Goal: Transaction & Acquisition: Purchase product/service

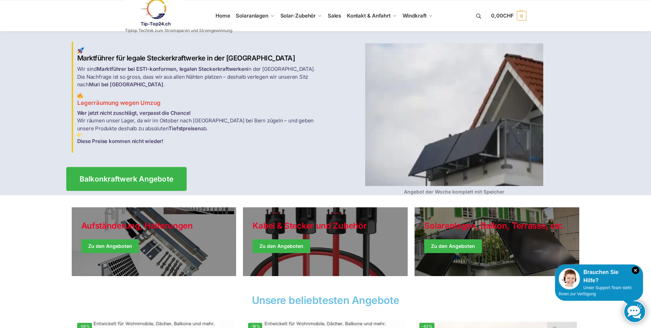
click at [122, 175] on span "Balkonkraftwerk Angebote" at bounding box center [126, 178] width 94 height 7
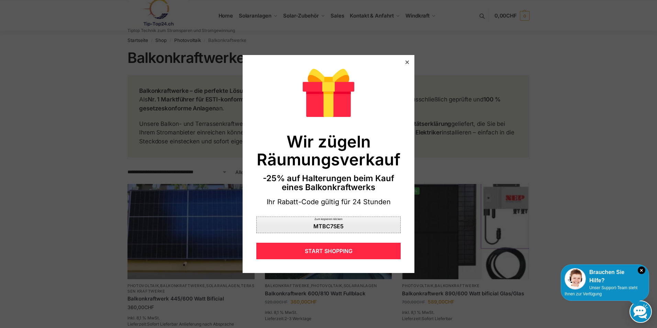
click at [337, 224] on div "MTBC7SE5" at bounding box center [328, 225] width 30 height 5
click at [405, 61] on icon at bounding box center [406, 61] width 3 height 3
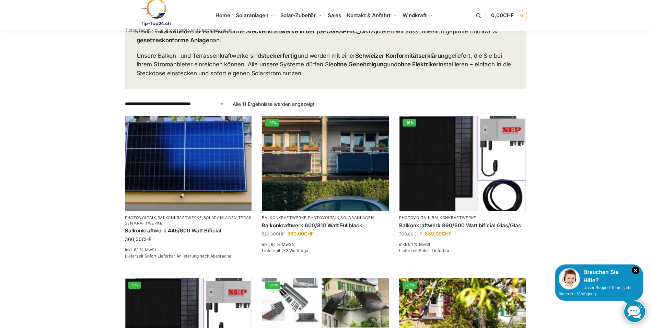
scroll to position [69, 0]
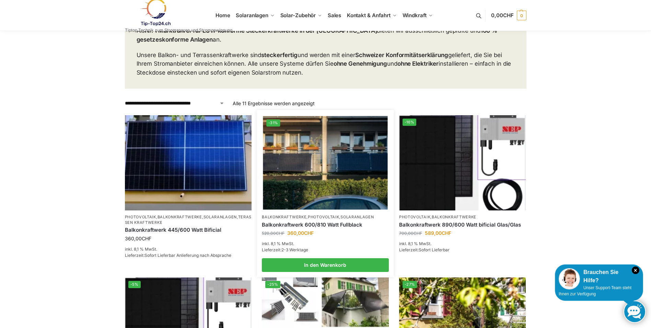
click at [333, 177] on img at bounding box center [325, 162] width 125 height 93
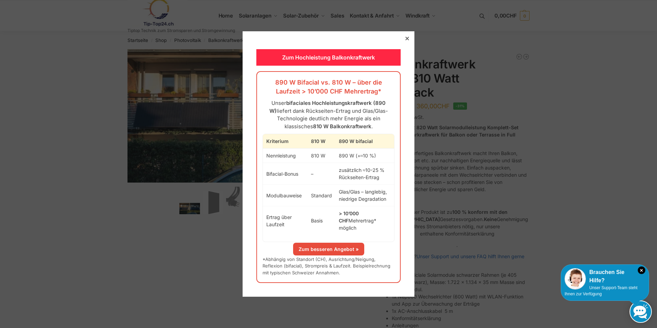
click at [405, 40] on icon at bounding box center [406, 38] width 3 height 3
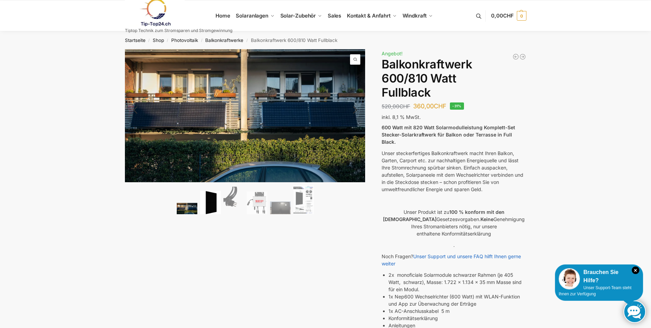
click at [212, 204] on img at bounding box center [210, 203] width 21 height 24
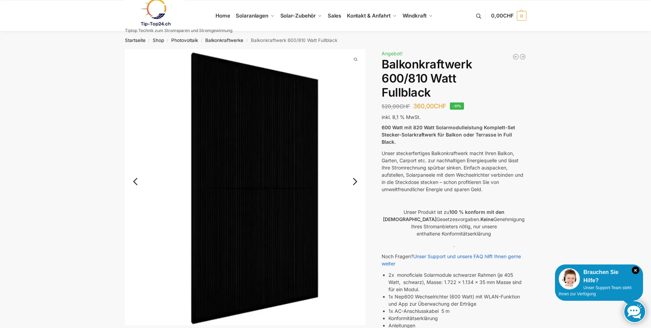
click at [354, 181] on link "Next" at bounding box center [354, 184] width 23 height 7
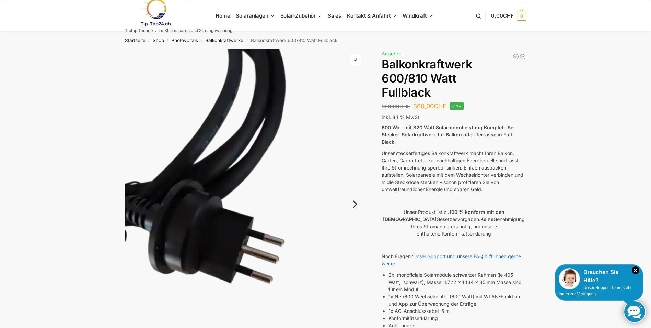
click at [355, 204] on link "Next" at bounding box center [354, 207] width 23 height 7
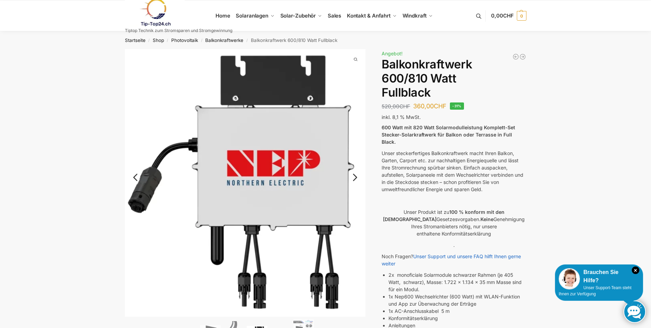
click at [355, 178] on link "Next" at bounding box center [354, 180] width 23 height 7
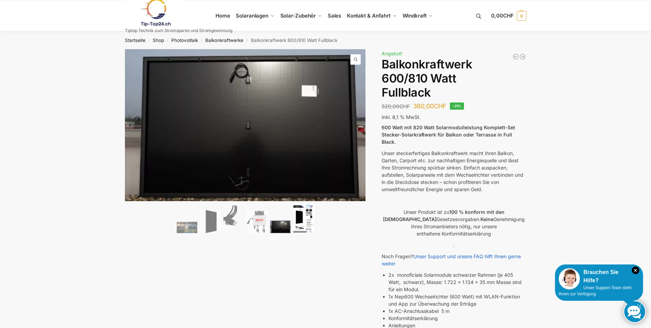
click at [306, 225] on img at bounding box center [304, 218] width 21 height 29
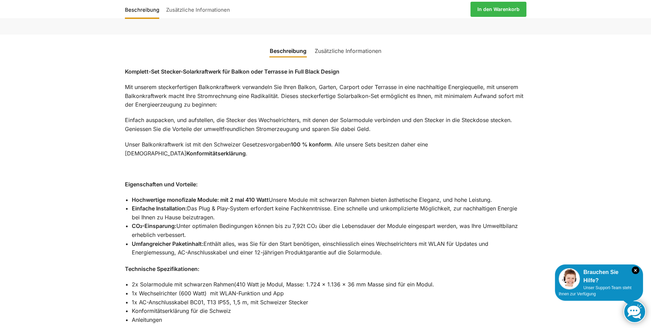
scroll to position [378, 0]
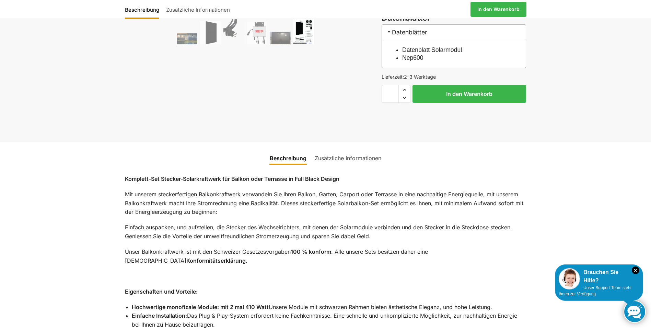
click at [353, 150] on link "Zusätzliche Informationen" at bounding box center [348, 158] width 75 height 16
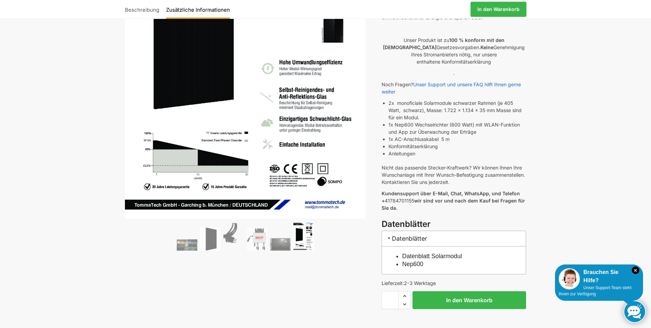
scroll to position [206, 0]
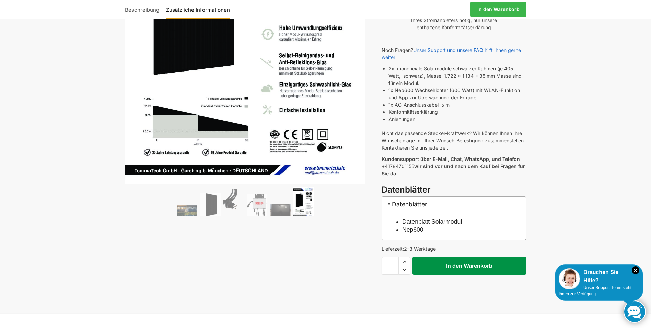
click at [467, 263] on button "In den Warenkorb" at bounding box center [470, 266] width 114 height 18
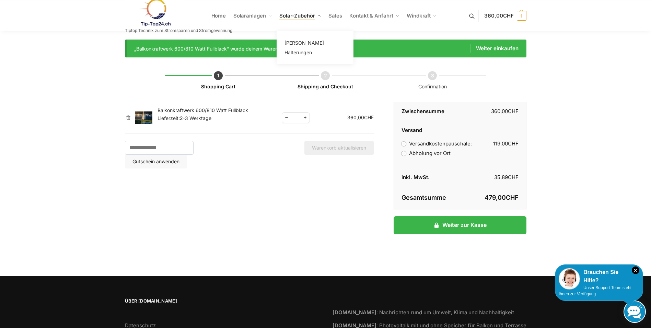
click at [305, 15] on span "Solar-Zubehör" at bounding box center [298, 15] width 36 height 7
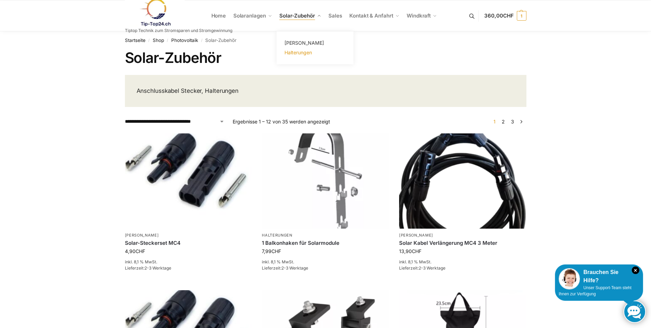
click at [297, 52] on span "Halterungen" at bounding box center [298, 52] width 27 height 6
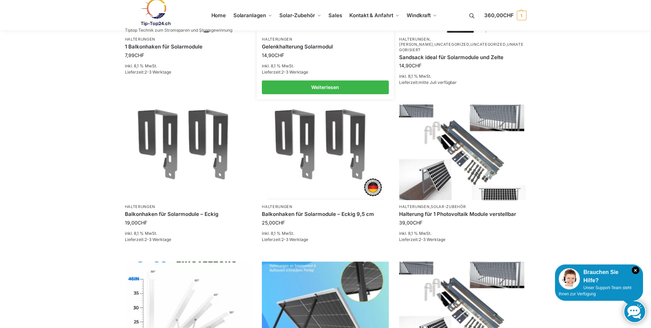
scroll to position [343, 0]
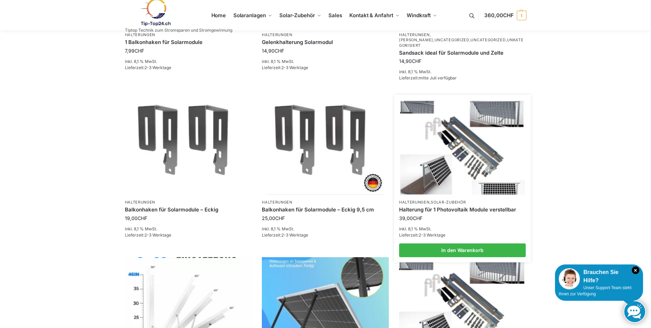
click at [461, 161] on img at bounding box center [462, 147] width 125 height 93
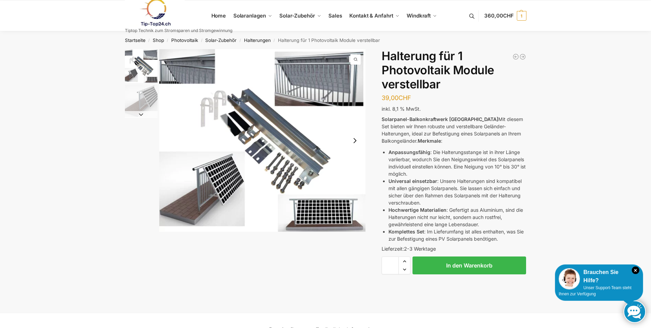
click at [355, 138] on button "Next slide" at bounding box center [355, 140] width 14 height 14
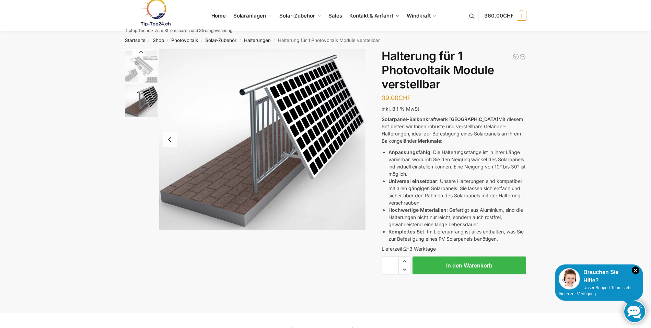
click at [144, 71] on img "1 / 2" at bounding box center [141, 66] width 33 height 34
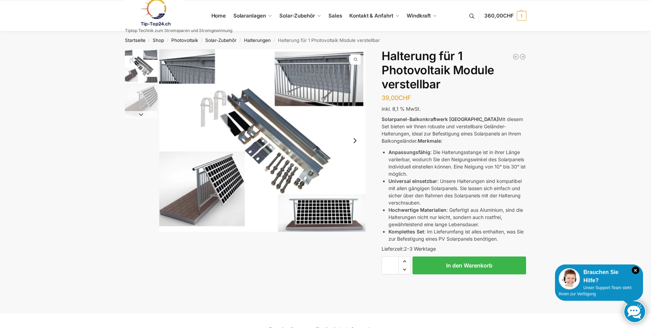
click at [139, 101] on img "2 / 2" at bounding box center [141, 100] width 33 height 33
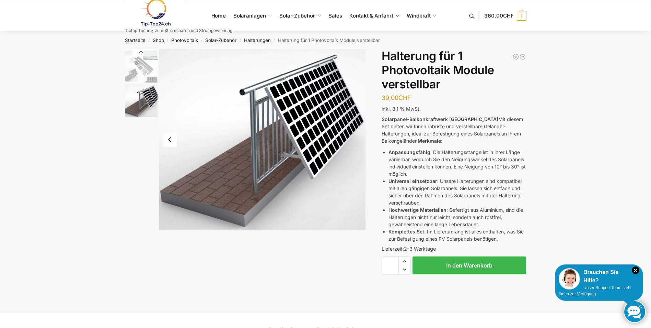
click at [139, 67] on img "1 / 2" at bounding box center [141, 66] width 33 height 34
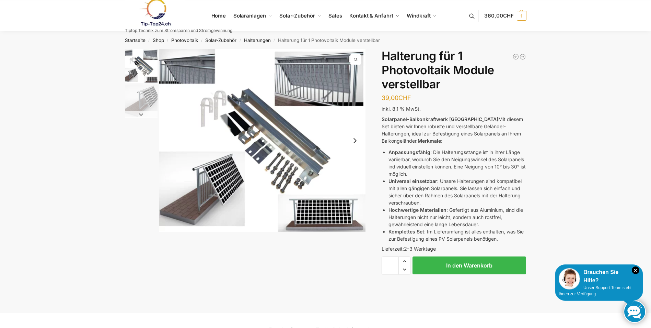
click at [141, 95] on img "2 / 2" at bounding box center [141, 100] width 33 height 33
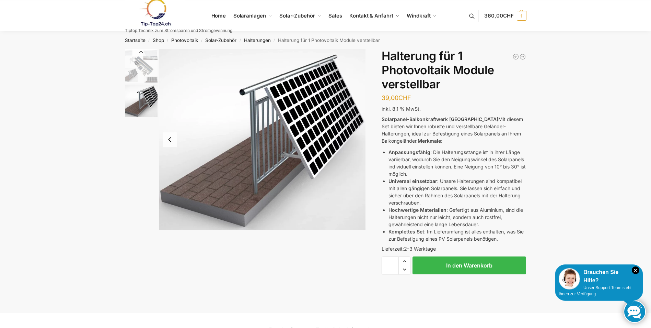
click at [144, 64] on img "1 / 2" at bounding box center [141, 66] width 33 height 34
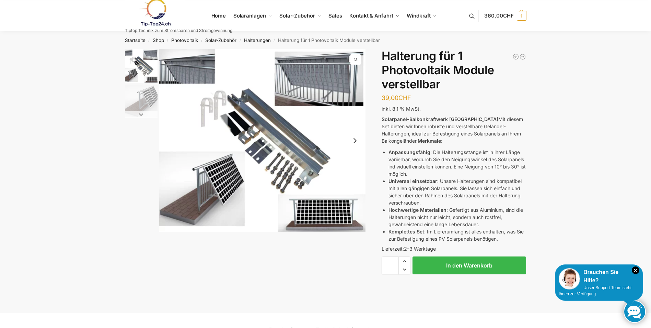
click at [311, 96] on img "1 / 2" at bounding box center [262, 140] width 207 height 182
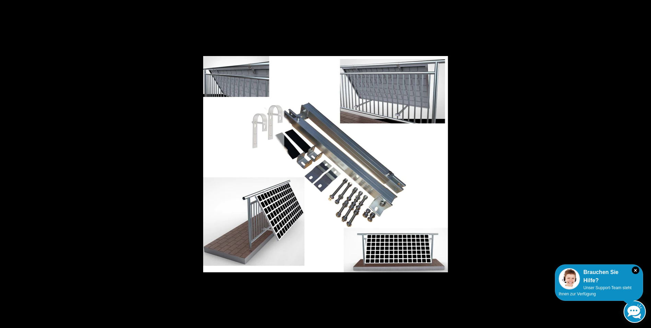
scroll to position [34, 0]
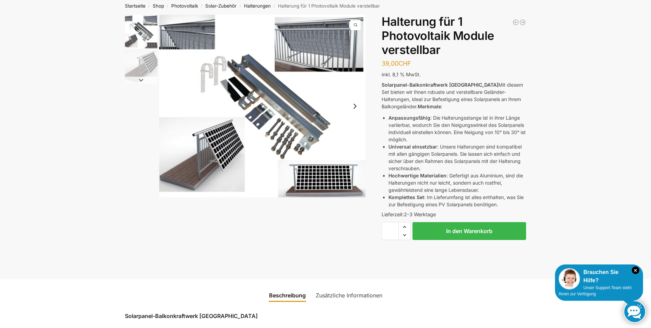
click at [355, 107] on button "Next slide" at bounding box center [355, 106] width 14 height 14
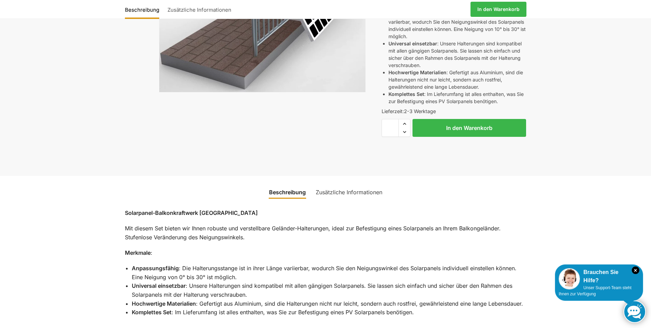
scroll to position [69, 0]
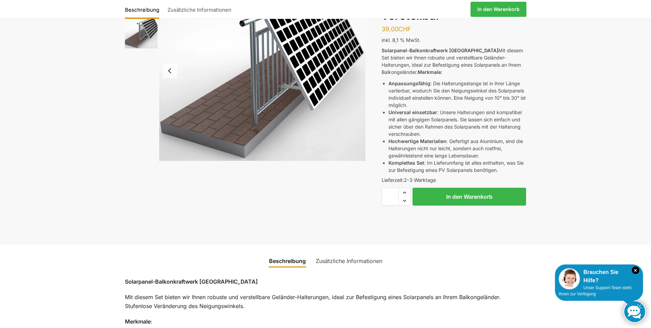
click at [405, 192] on span "Increase quantity" at bounding box center [404, 192] width 11 height 9
type input "*"
click at [450, 195] on button "In den Warenkorb" at bounding box center [470, 197] width 114 height 18
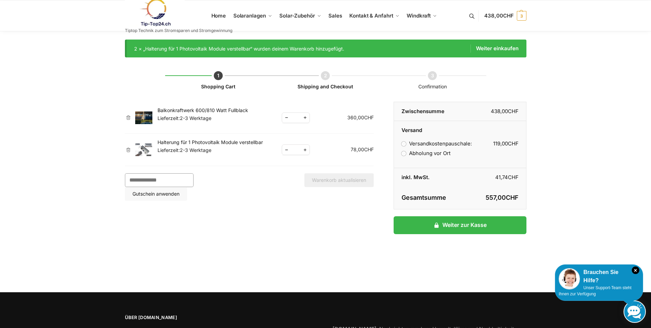
paste input "********"
type input "********"
click at [187, 187] on button "Gutschein anwenden" at bounding box center [156, 194] width 62 height 14
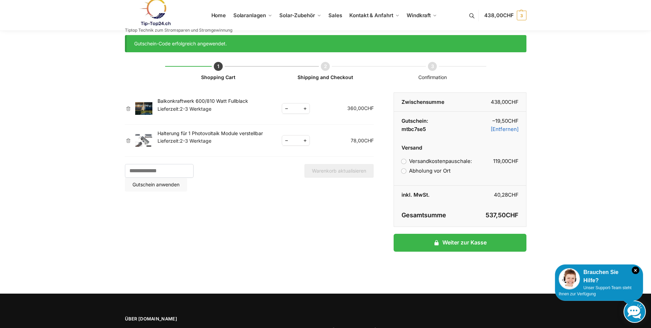
scroll to position [8, 0]
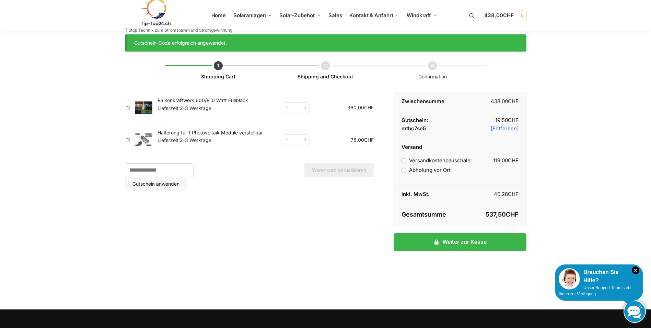
click at [405, 170] on label "Abholung vor Ort" at bounding box center [426, 170] width 49 height 7
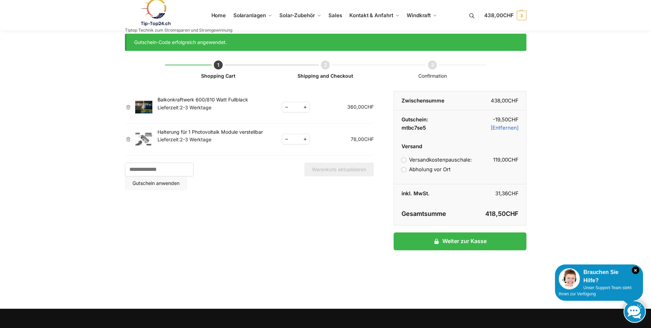
scroll to position [0, 0]
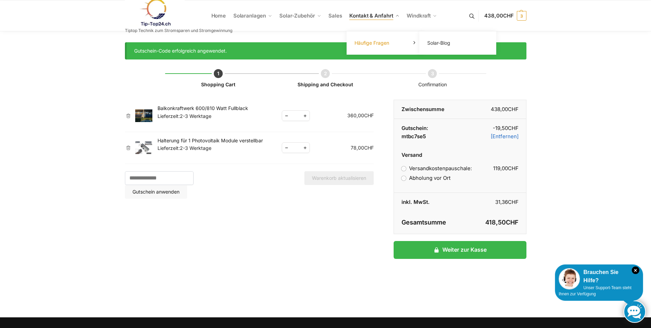
click at [372, 41] on span "Häufige Fragen" at bounding box center [372, 43] width 35 height 6
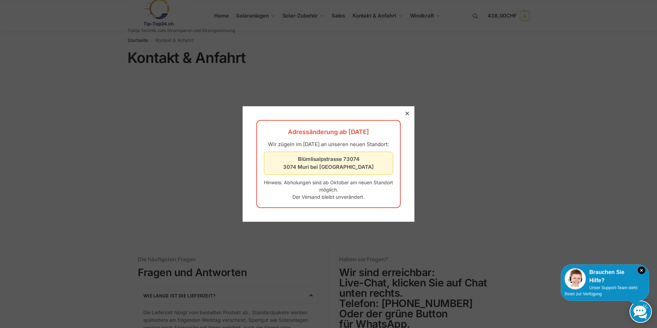
click at [405, 112] on icon at bounding box center [406, 113] width 3 height 3
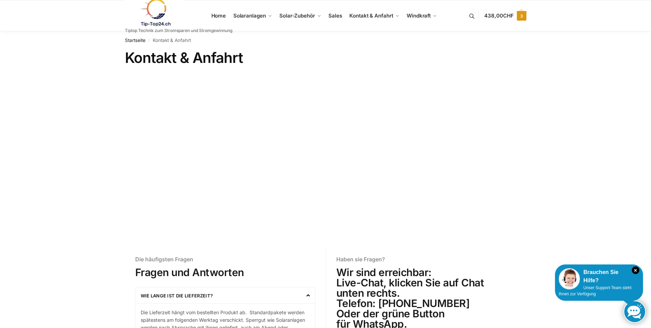
click at [499, 15] on span "438,00 CHF" at bounding box center [499, 15] width 29 height 7
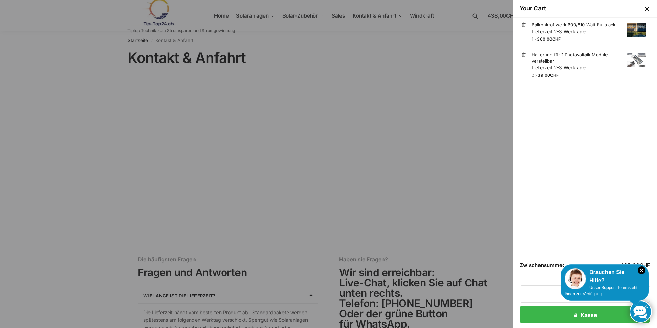
click at [614, 200] on ul "× Balkonkraftwerk 600/810 Watt Fullblack Lieferzeit: 2-3 Werktage 1 × 360,00 CH…" at bounding box center [584, 136] width 130 height 238
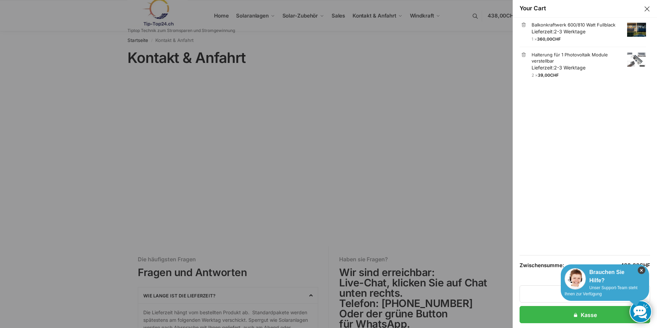
click at [637, 270] on icon "×" at bounding box center [641, 270] width 8 height 8
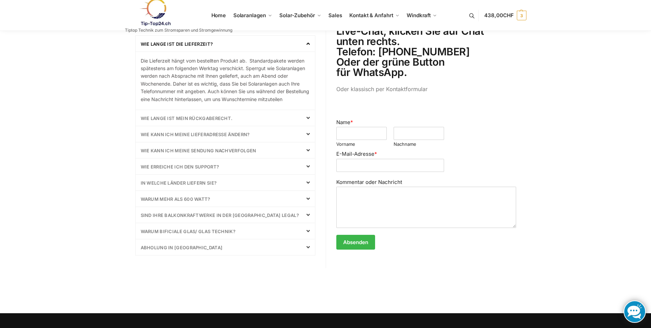
scroll to position [343, 0]
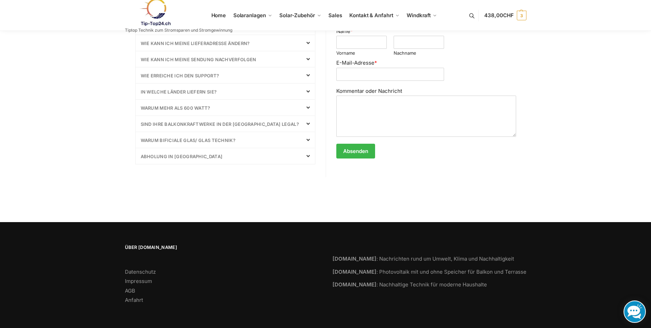
click at [298, 163] on div "Abholung in [GEOGRAPHIC_DATA]" at bounding box center [226, 156] width 180 height 16
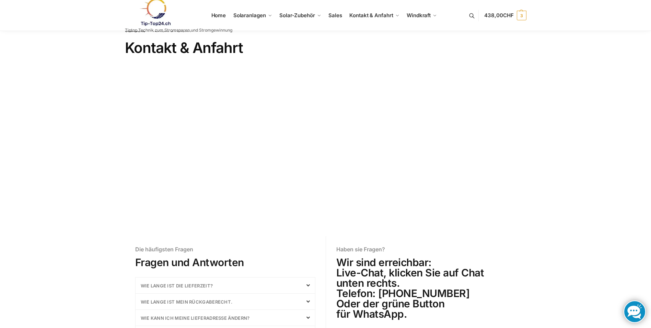
scroll to position [0, 0]
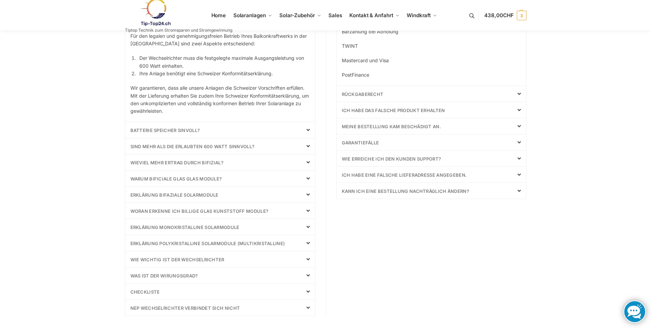
scroll to position [240, 0]
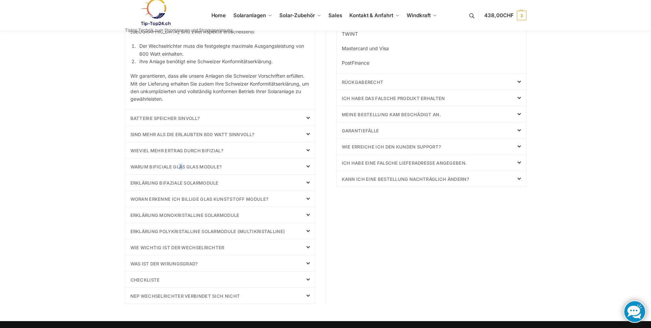
click at [181, 169] on link "Warum bificiale Glas Glas Module?" at bounding box center [176, 166] width 92 height 5
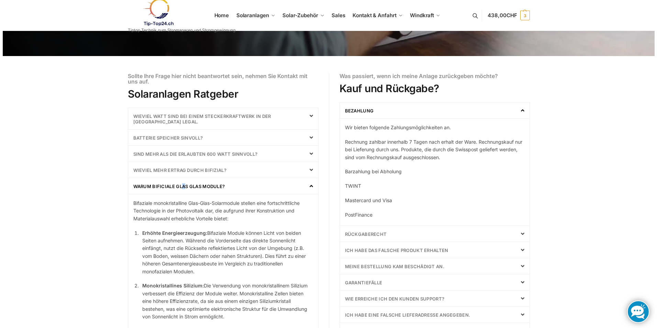
scroll to position [0, 0]
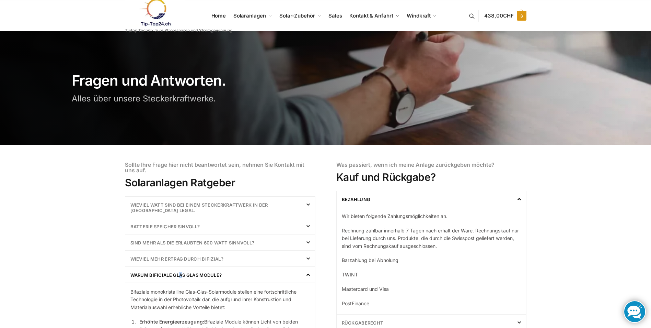
click at [491, 13] on span "438,00 CHF" at bounding box center [499, 15] width 29 height 7
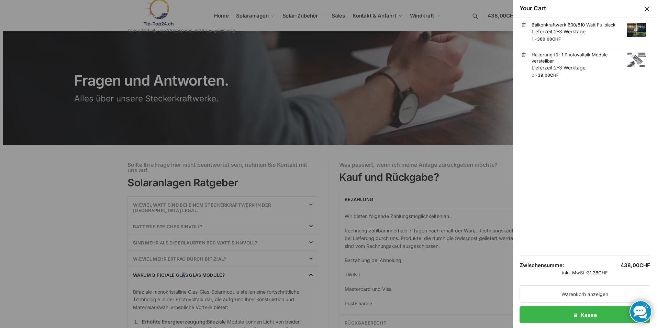
click at [552, 25] on link "Balkonkraftwerk 600/810 Watt Fullblack Lieferzeit: 2-3 Werktage" at bounding box center [588, 28] width 114 height 13
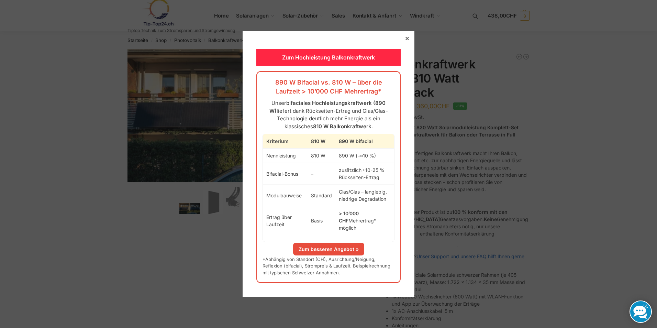
click at [325, 243] on link "Zum besseren Angebot »" at bounding box center [328, 248] width 71 height 13
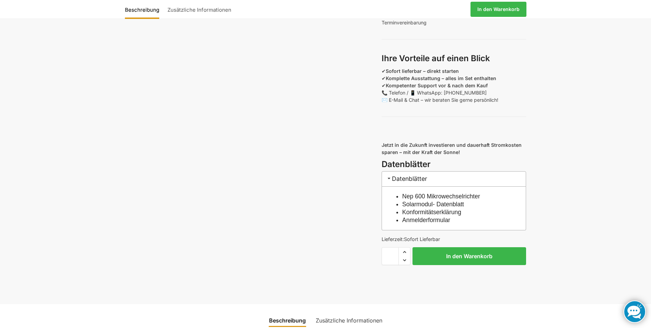
scroll to position [584, 0]
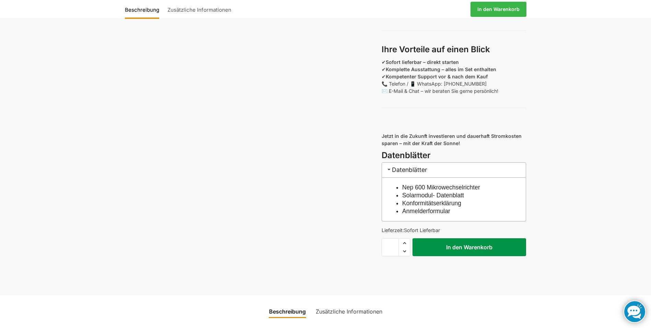
click at [463, 254] on button "In den Warenkorb" at bounding box center [470, 247] width 114 height 18
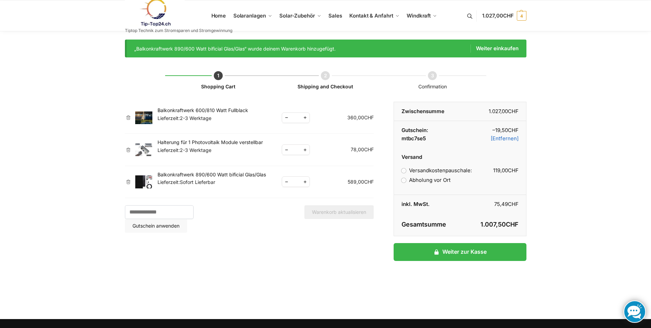
click at [228, 172] on link "Balkonkraftwerk 890/600 Watt bificial Glas/Glas" at bounding box center [212, 174] width 109 height 6
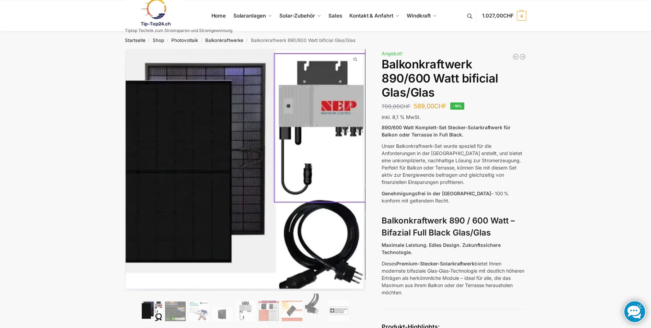
scroll to position [34, 0]
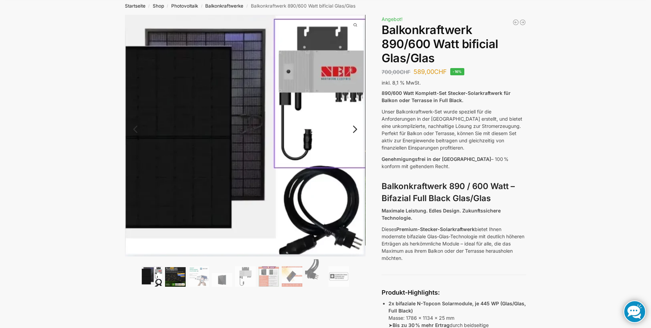
click at [180, 282] on img at bounding box center [175, 277] width 21 height 20
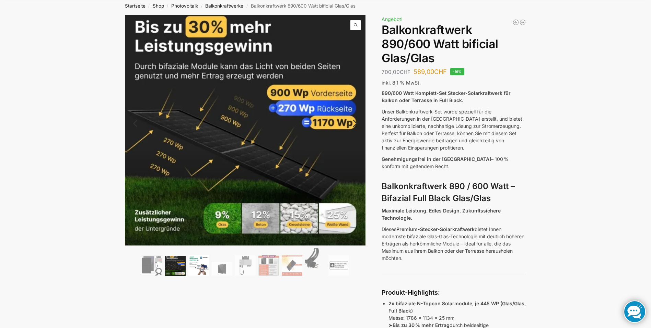
click at [201, 266] on img at bounding box center [199, 265] width 21 height 21
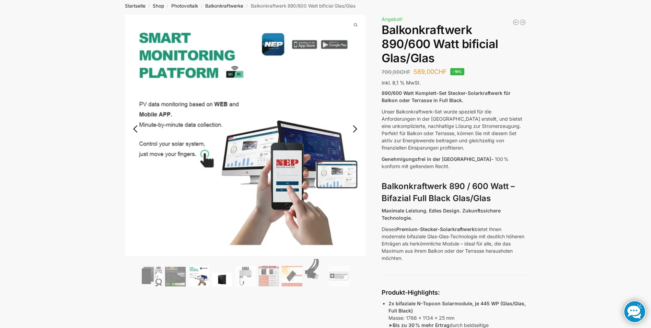
click at [225, 277] on img at bounding box center [222, 279] width 21 height 14
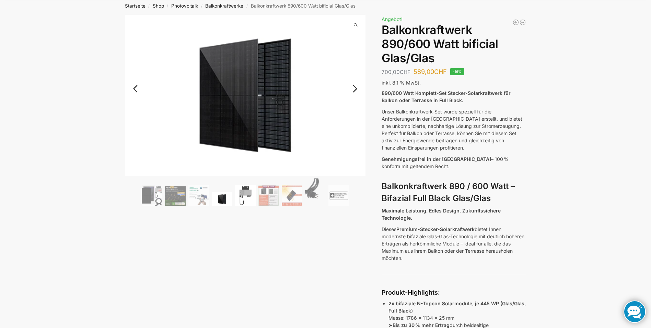
click at [250, 195] on img at bounding box center [245, 195] width 21 height 21
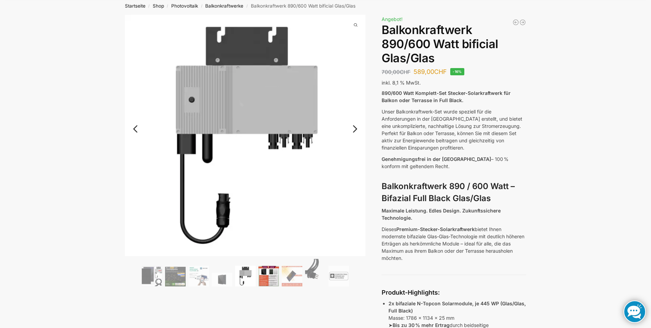
click at [270, 281] on img at bounding box center [269, 275] width 21 height 21
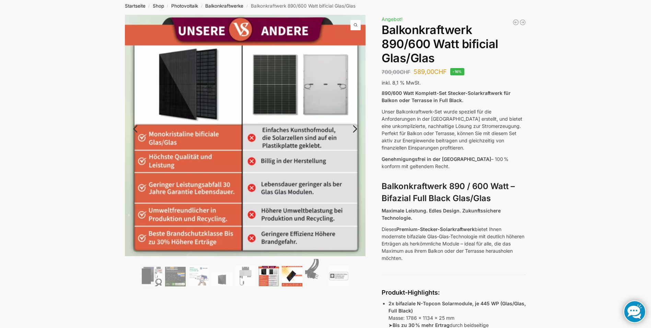
click at [292, 277] on img at bounding box center [292, 275] width 21 height 21
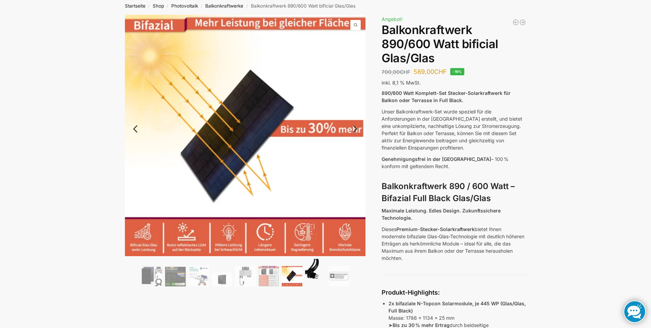
click at [311, 274] on img at bounding box center [315, 272] width 21 height 27
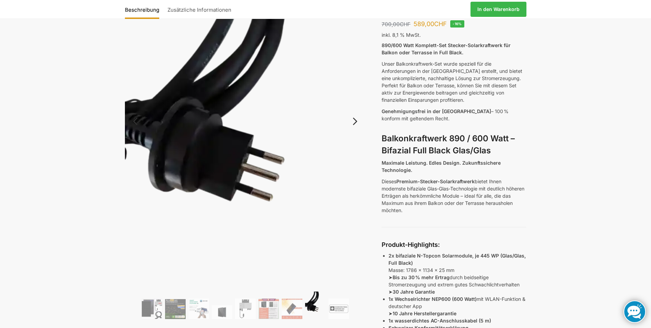
scroll to position [103, 0]
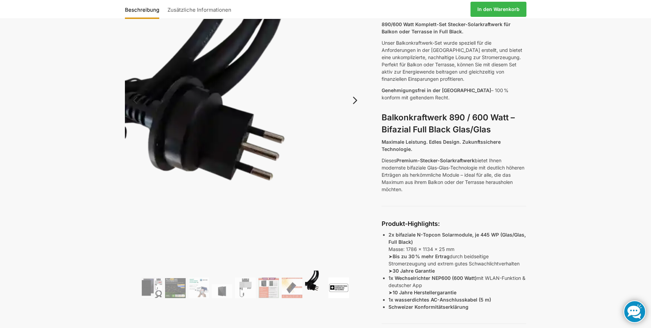
click at [339, 286] on img at bounding box center [339, 287] width 21 height 21
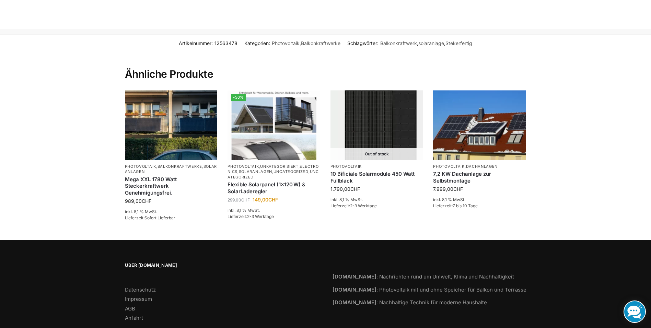
scroll to position [1643, 0]
